Goal: Transaction & Acquisition: Purchase product/service

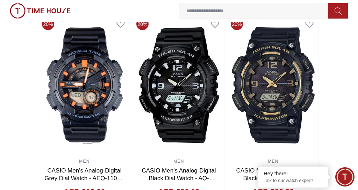
scroll to position [499, 0]
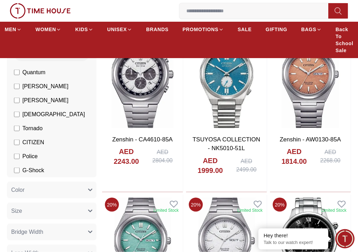
scroll to position [89, 0]
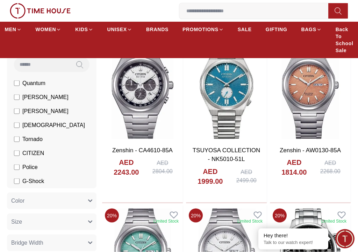
scroll to position [90, 0]
click at [26, 177] on span "G-Shock" at bounding box center [33, 181] width 22 height 8
click at [25, 177] on span "G-Shock" at bounding box center [33, 181] width 22 height 8
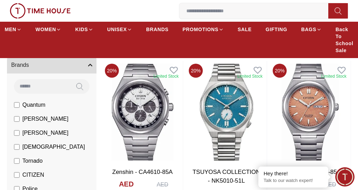
scroll to position [67, 0]
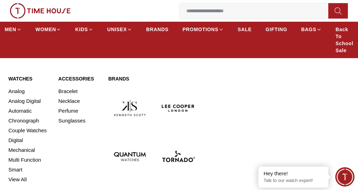
click at [19, 109] on link "Automatic" at bounding box center [29, 111] width 42 height 10
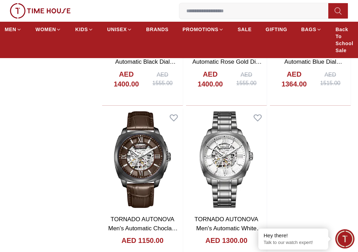
scroll to position [1020, 0]
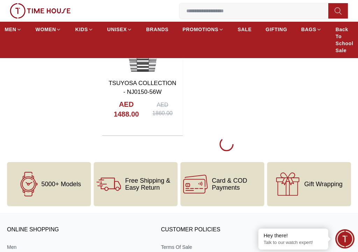
scroll to position [2317, 0]
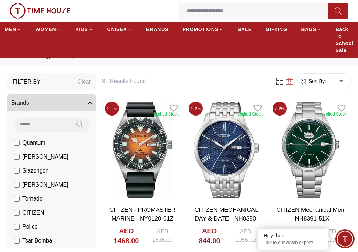
scroll to position [31, 0]
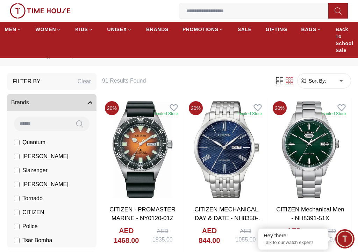
click at [130, 142] on img at bounding box center [142, 149] width 81 height 103
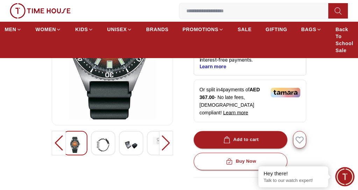
scroll to position [131, 0]
click at [169, 135] on div at bounding box center [166, 143] width 14 height 24
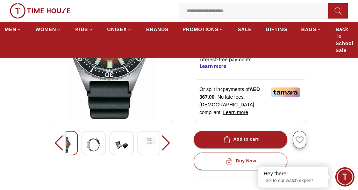
click at [172, 131] on div at bounding box center [166, 143] width 14 height 24
click at [171, 134] on div at bounding box center [166, 143] width 14 height 24
click at [171, 133] on div at bounding box center [166, 143] width 14 height 24
click at [96, 137] on img at bounding box center [93, 145] width 13 height 16
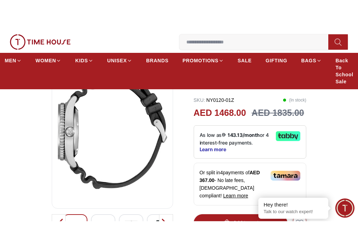
scroll to position [107, 0]
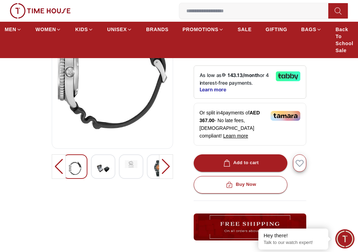
click at [103, 160] on img at bounding box center [103, 168] width 13 height 16
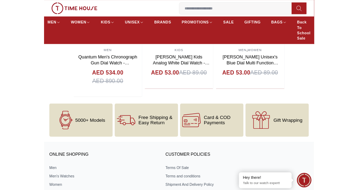
scroll to position [1066, 0]
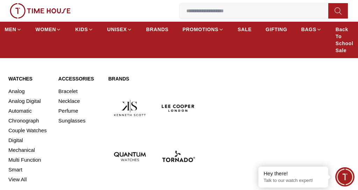
click at [61, 108] on link "Perfume" at bounding box center [79, 111] width 42 height 10
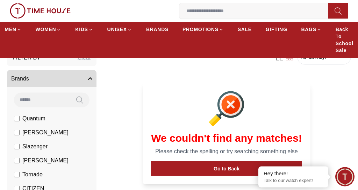
scroll to position [56, 0]
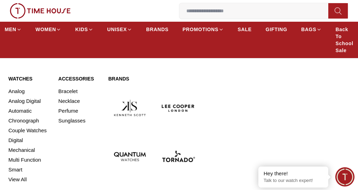
click at [13, 107] on link "Automatic" at bounding box center [29, 111] width 42 height 10
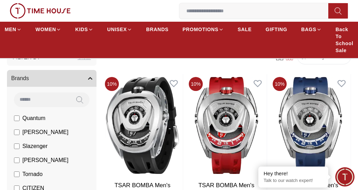
click at [162, 23] on link "BRANDS" at bounding box center [157, 29] width 22 height 13
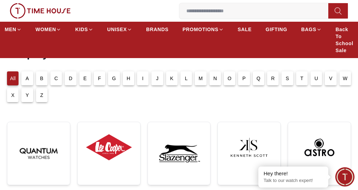
scroll to position [55, 0]
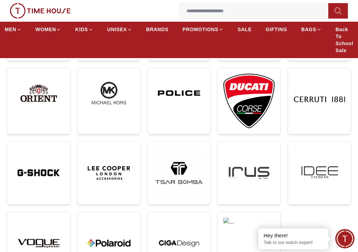
click at [31, 171] on img at bounding box center [38, 172] width 51 height 51
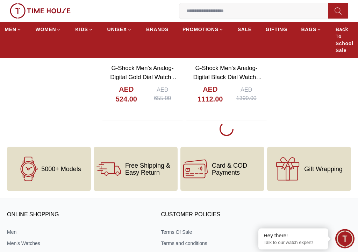
scroll to position [1380, 0]
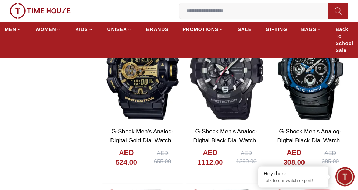
scroll to position [1267, 0]
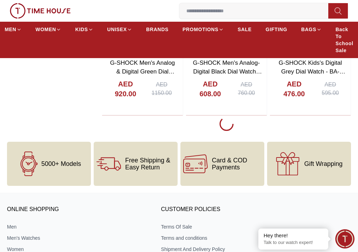
scroll to position [3544, 0]
